Goal: Task Accomplishment & Management: Use online tool/utility

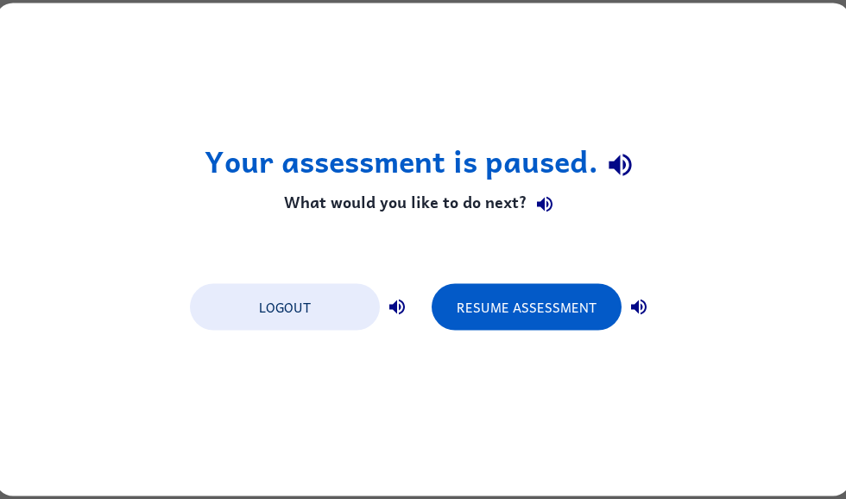
click at [528, 299] on button "Resume Assessment" at bounding box center [526, 307] width 190 height 47
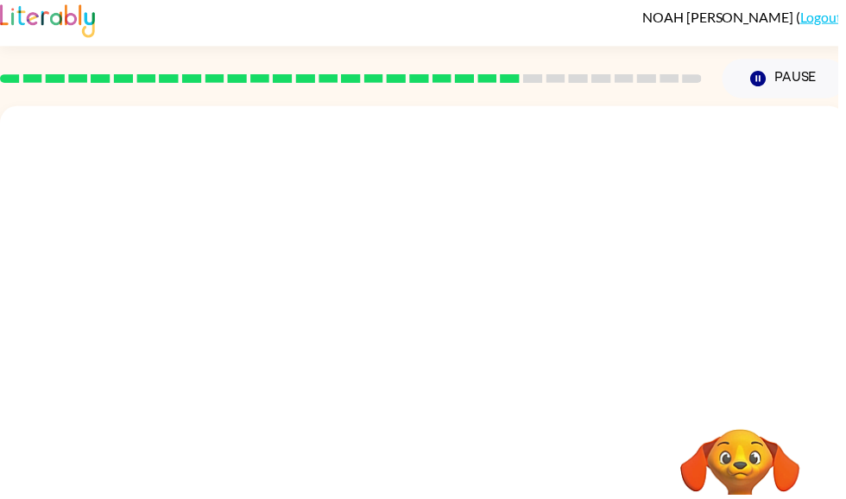
scroll to position [7, 0]
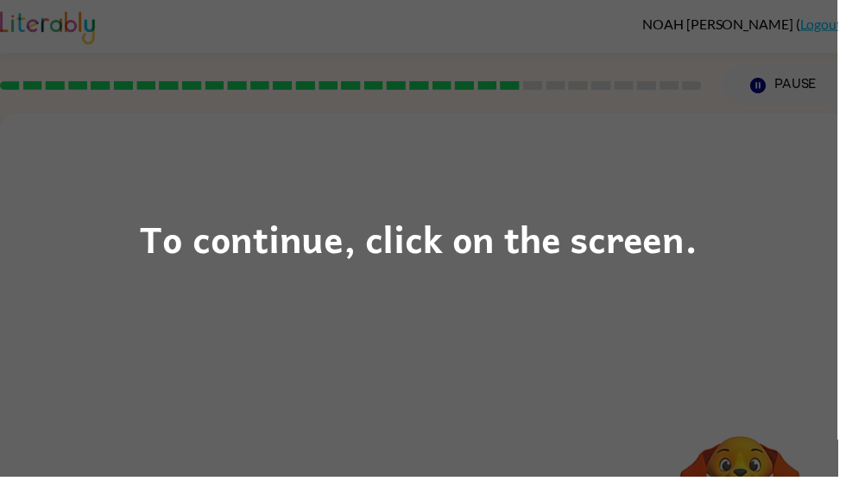
click at [761, 370] on div "To continue, click on the screen." at bounding box center [423, 240] width 846 height 481
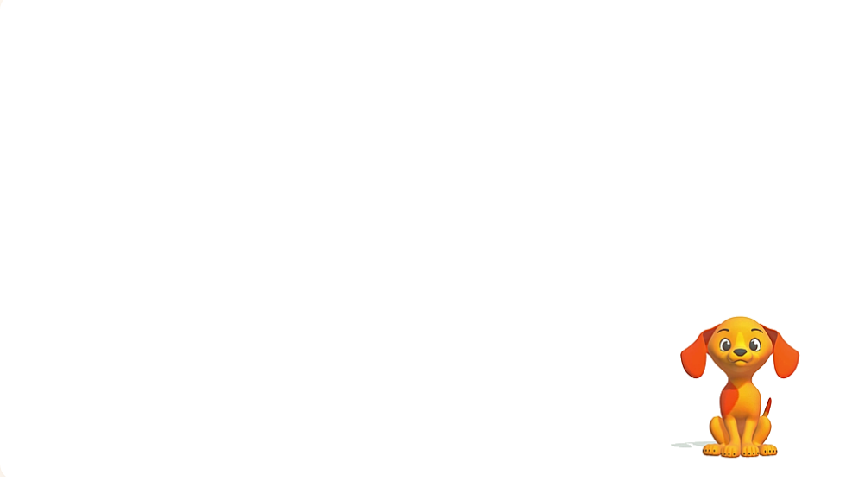
scroll to position [122, 0]
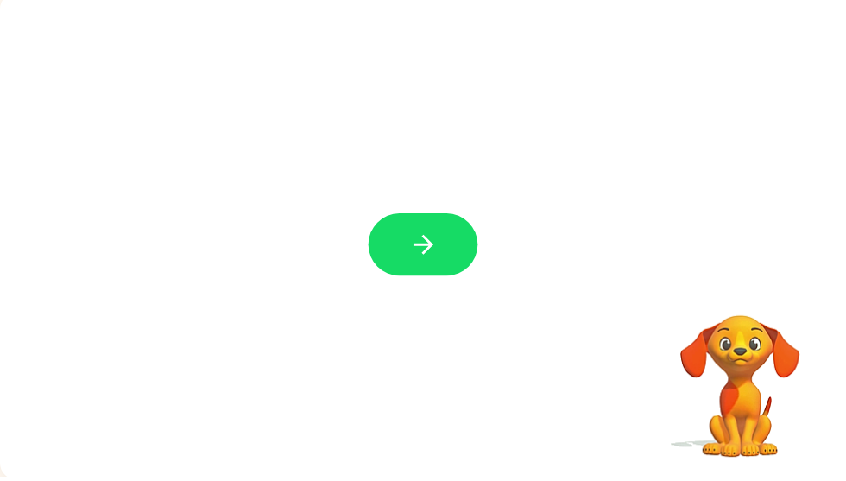
click at [454, 263] on button "button" at bounding box center [427, 247] width 110 height 63
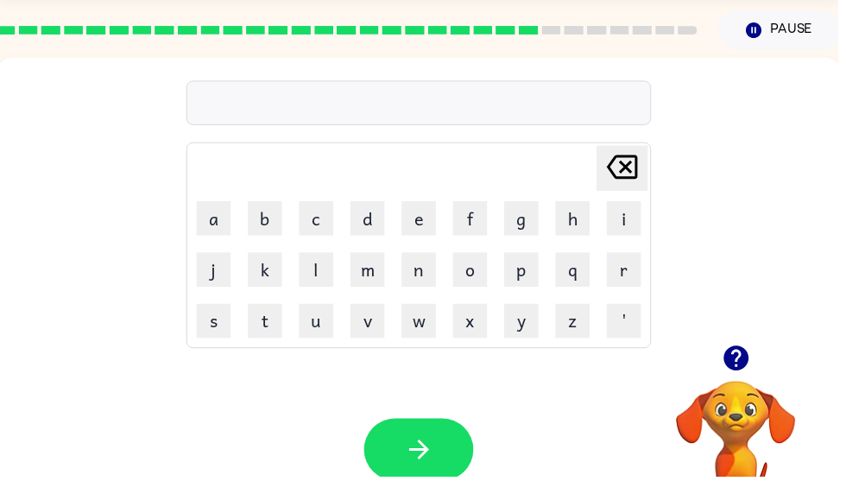
scroll to position [56, 0]
click at [742, 353] on icon "button" at bounding box center [742, 361] width 25 height 25
click at [753, 352] on div "Delete Delete last character input a b c d e f g h i j k l m n o p q r s t u v …" at bounding box center [423, 304] width 854 height 493
click at [741, 343] on button "button" at bounding box center [743, 361] width 44 height 44
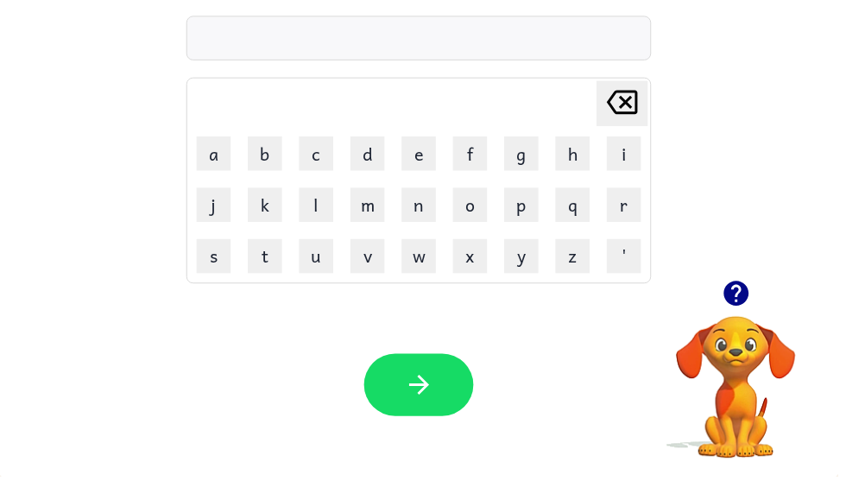
scroll to position [122, 0]
click at [740, 290] on icon "button" at bounding box center [743, 295] width 30 height 30
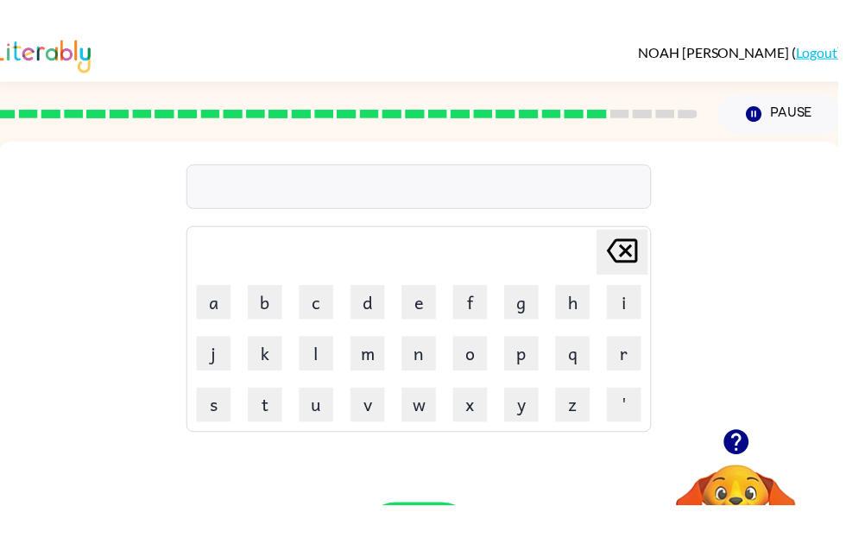
scroll to position [0, 0]
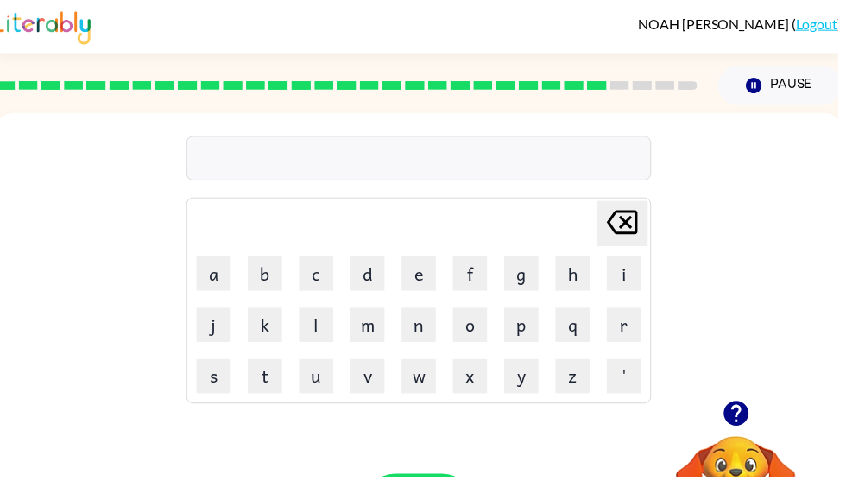
click at [752, 413] on icon "button" at bounding box center [742, 417] width 25 height 25
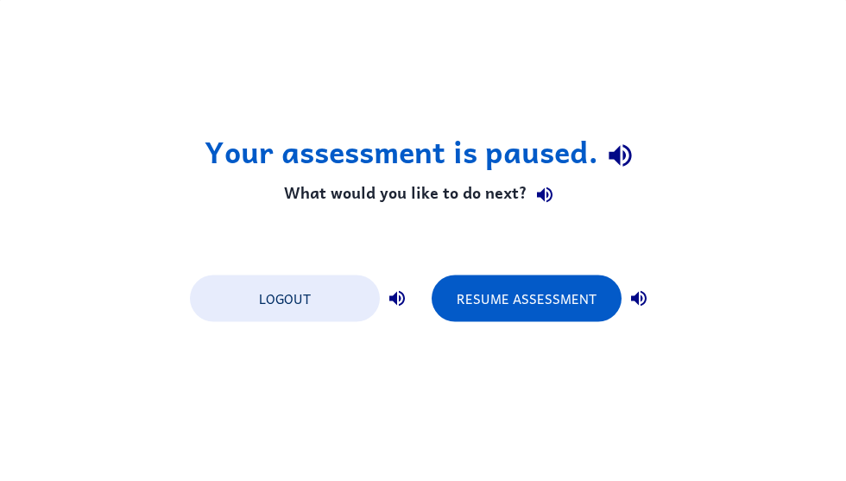
click at [540, 305] on button "Resume Assessment" at bounding box center [526, 297] width 190 height 47
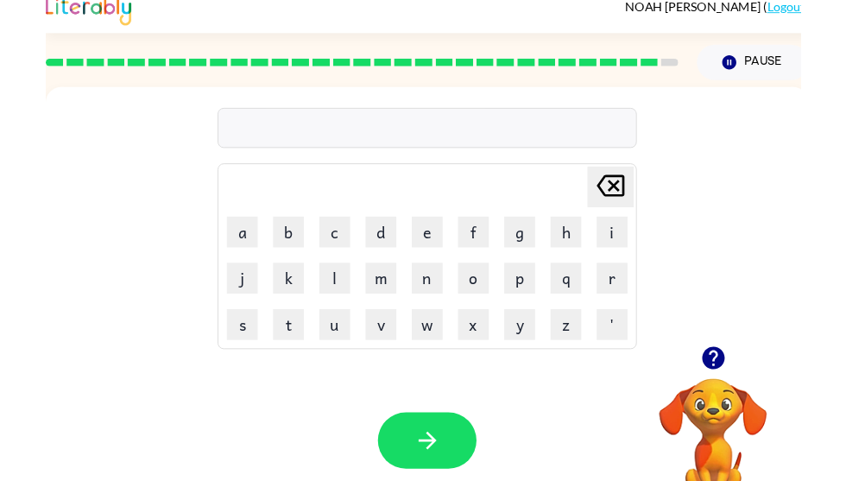
scroll to position [16, 0]
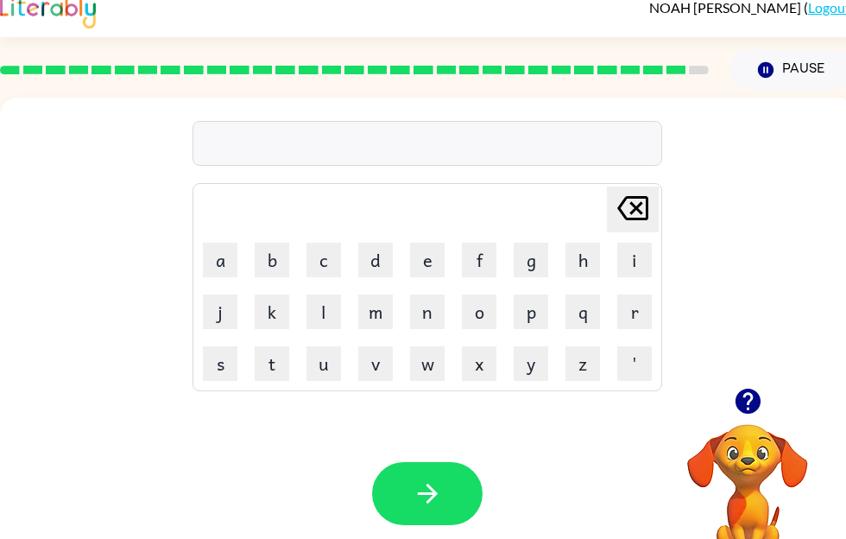
click at [746, 408] on icon "button" at bounding box center [748, 401] width 30 height 30
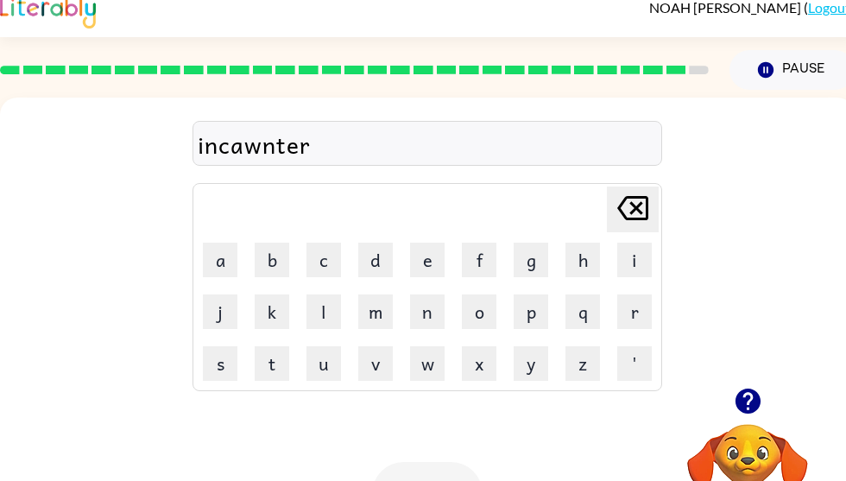
scroll to position [75, 0]
